Goal: Task Accomplishment & Management: Use online tool/utility

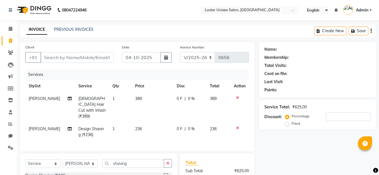
select select "7467"
select select "service"
select select "68086"
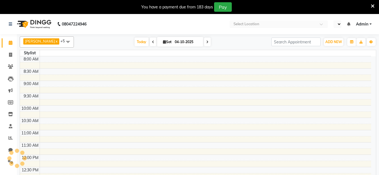
select select "en"
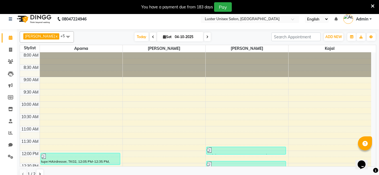
scroll to position [14, 0]
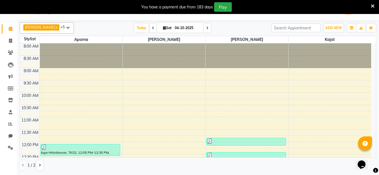
click at [372, 6] on icon at bounding box center [373, 6] width 4 height 5
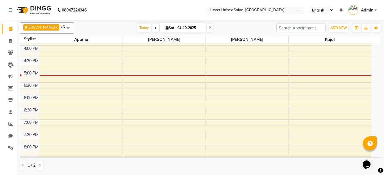
scroll to position [197, 0]
click at [10, 40] on icon at bounding box center [10, 41] width 3 height 4
select select "service"
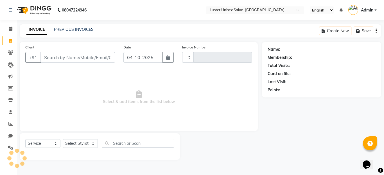
type input "0656"
select select "7467"
click at [89, 143] on select "Select Stylist" at bounding box center [80, 144] width 35 height 9
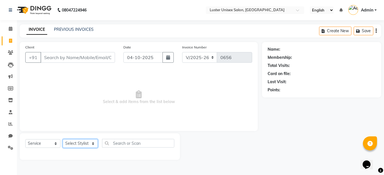
drag, startPoint x: 86, startPoint y: 142, endPoint x: 81, endPoint y: 141, distance: 5.2
click at [84, 142] on select "Select Stylist" at bounding box center [80, 144] width 35 height 9
click at [81, 141] on select "Select Stylist" at bounding box center [80, 144] width 35 height 9
click at [81, 141] on select "Select Stylist [PERSON_NAME] kajal [PERSON_NAME]" at bounding box center [80, 144] width 35 height 9
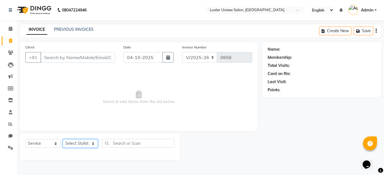
click at [81, 141] on select "Select Stylist [PERSON_NAME] kajal [PERSON_NAME]" at bounding box center [80, 144] width 35 height 9
click at [80, 141] on select "Select Stylist [PERSON_NAME] kajal [PERSON_NAME]" at bounding box center [80, 144] width 35 height 9
click at [86, 95] on span "Select & add items from the list below" at bounding box center [138, 98] width 227 height 56
click at [10, 29] on icon at bounding box center [11, 29] width 4 height 4
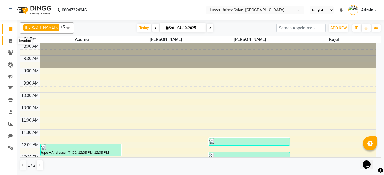
click at [10, 41] on icon at bounding box center [10, 41] width 3 height 4
select select "service"
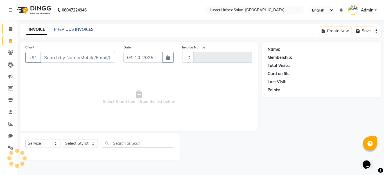
type input "0656"
select select "7467"
click at [72, 144] on select "Select Stylist" at bounding box center [80, 144] width 35 height 9
click at [76, 139] on div "Select Service Product Membership Package Voucher Prepaid Gift Card Select Styl…" at bounding box center [100, 147] width 160 height 27
